Goal: Find contact information: Find contact information

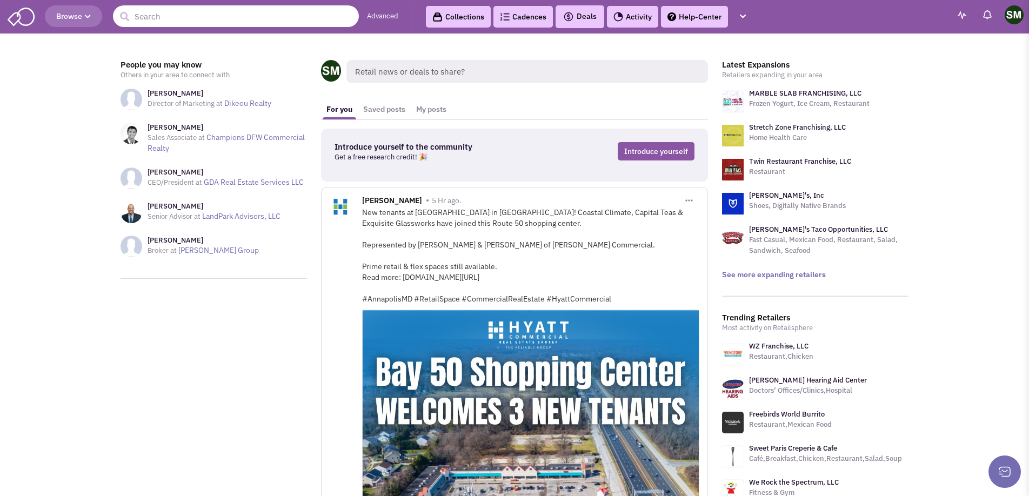
click at [192, 17] on input "text" at bounding box center [236, 16] width 246 height 22
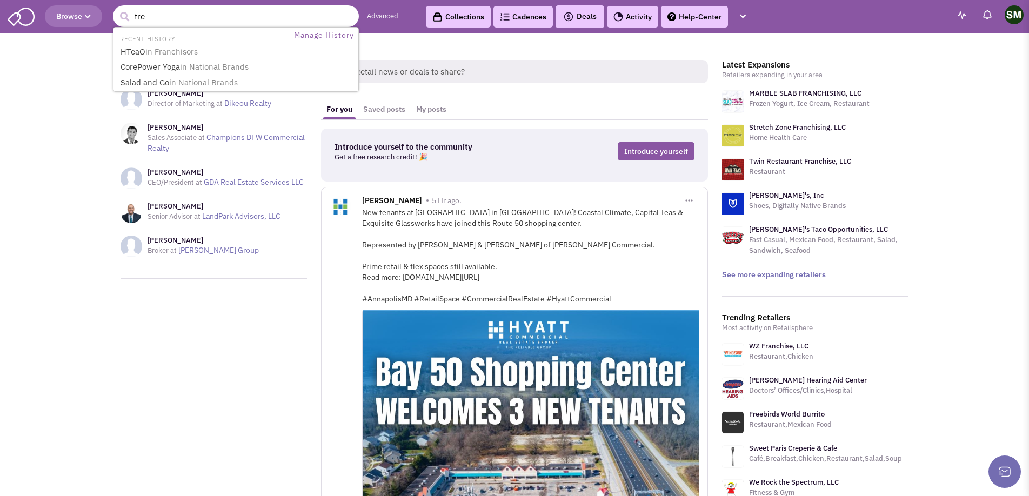
type input "trek"
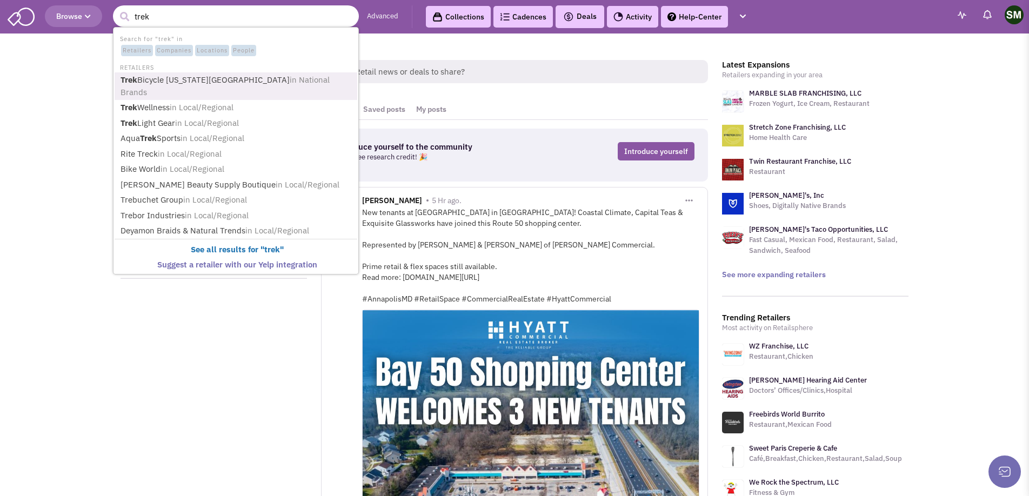
click at [190, 79] on link "Trek Bicycle [US_STATE][GEOGRAPHIC_DATA] in National Brands" at bounding box center [236, 86] width 239 height 26
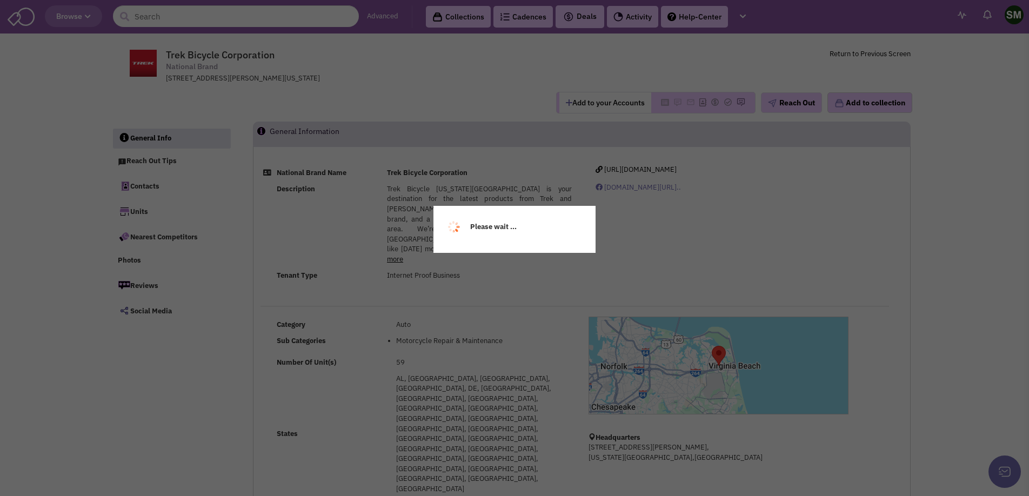
select select
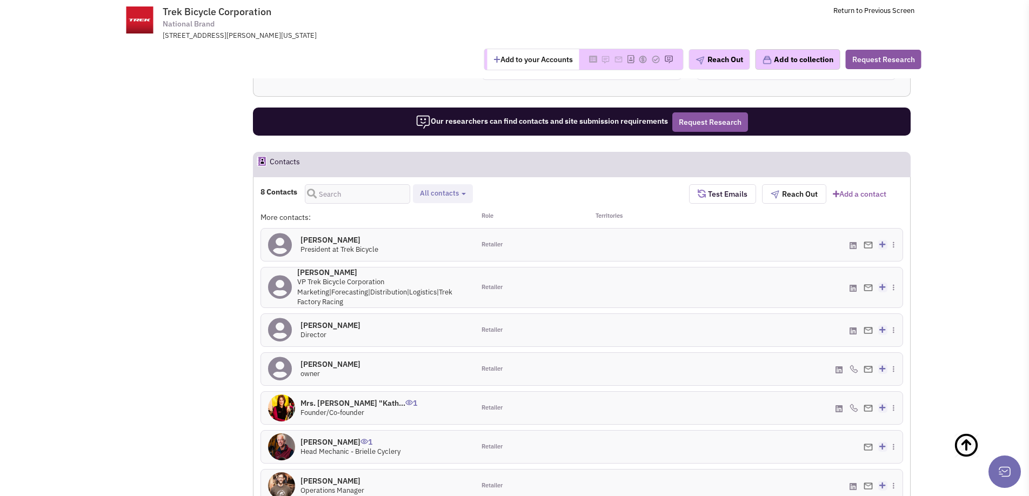
scroll to position [608, 0]
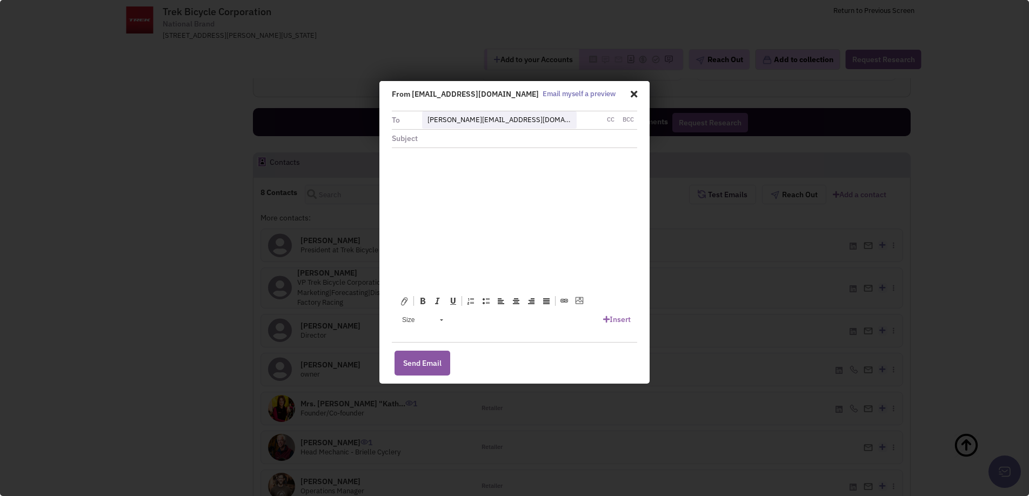
scroll to position [0, 0]
click at [640, 91] on div "From [EMAIL_ADDRESS][DOMAIN_NAME] Email myself a preview" at bounding box center [514, 90] width 256 height 19
click at [632, 94] on span at bounding box center [632, 93] width 10 height 18
